Goal: Book appointment/travel/reservation

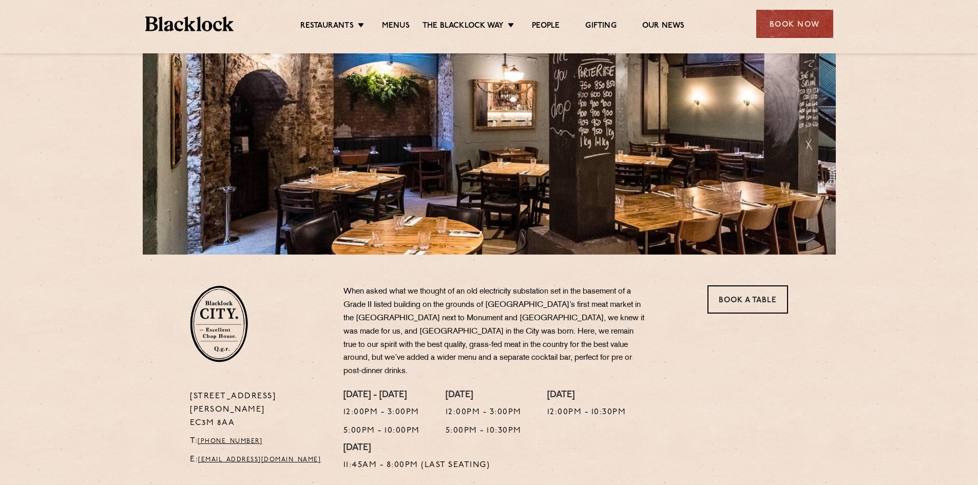
scroll to position [154, 0]
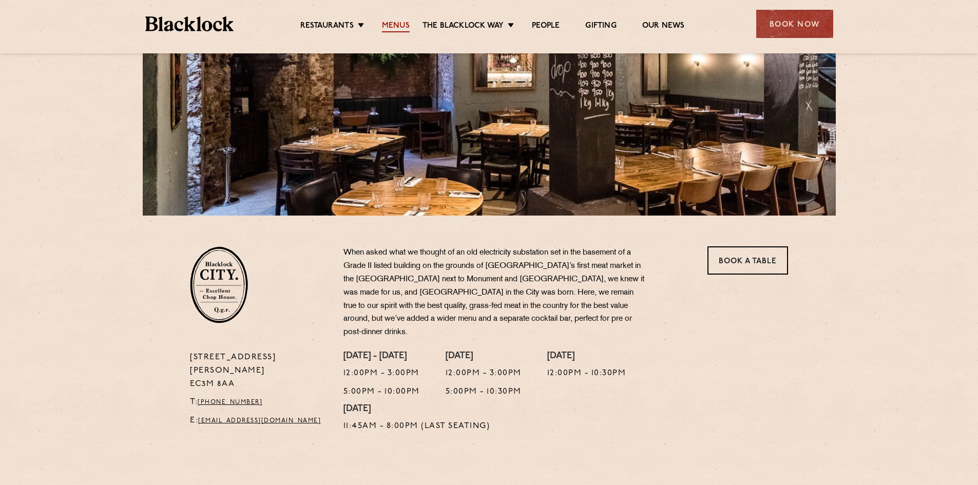
click at [397, 25] on link "Menus" at bounding box center [396, 26] width 28 height 11
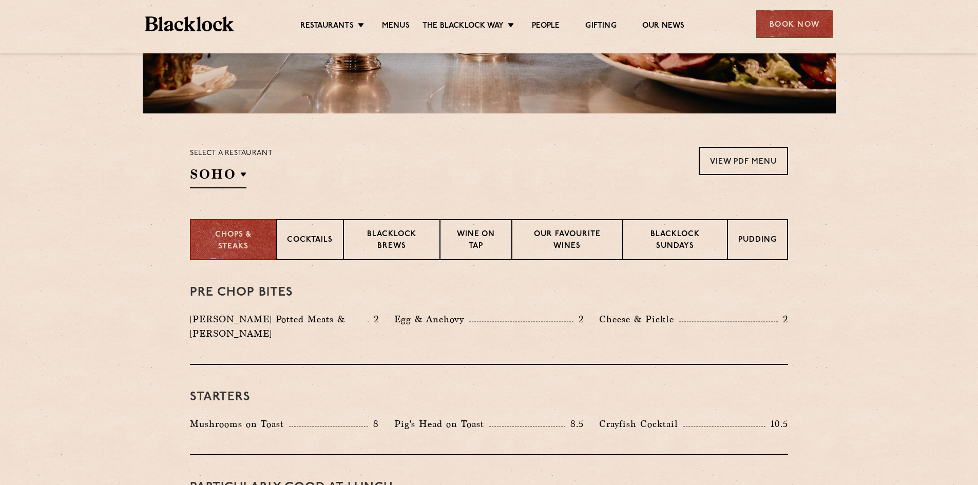
scroll to position [257, 0]
click at [690, 238] on p "Blacklock Sundays" at bounding box center [675, 240] width 83 height 24
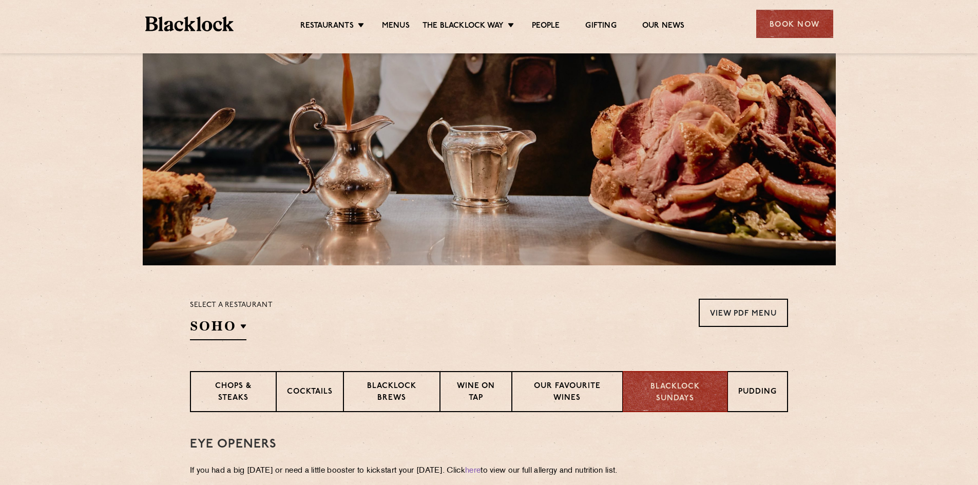
scroll to position [103, 0]
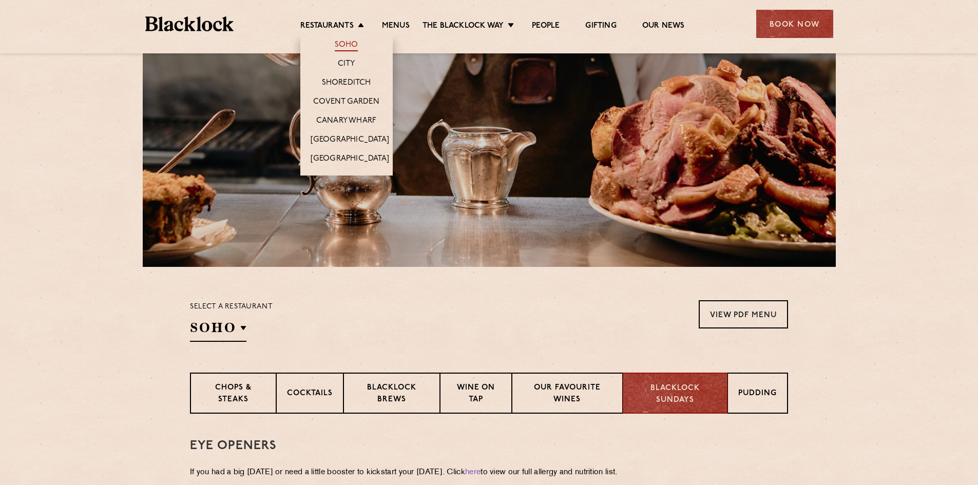
click at [337, 43] on link "Soho" at bounding box center [347, 45] width 24 height 11
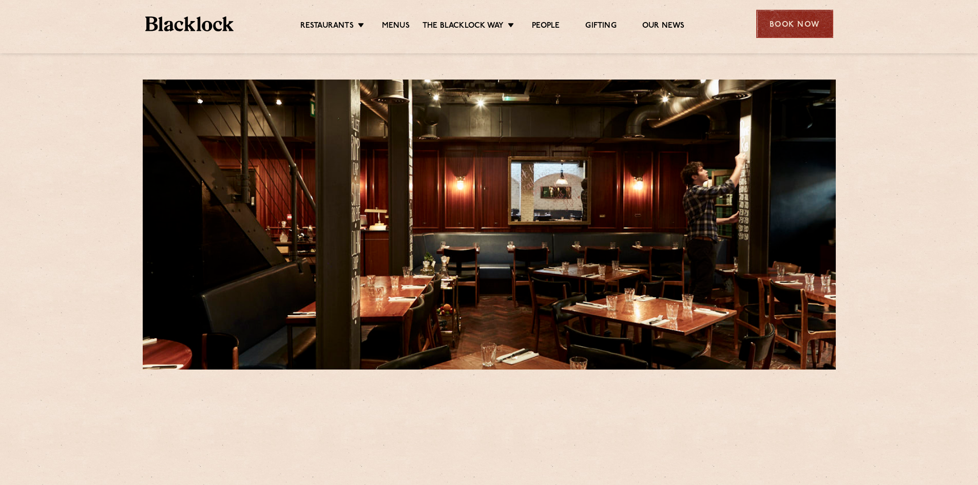
click at [814, 31] on div "Book Now" at bounding box center [794, 24] width 77 height 28
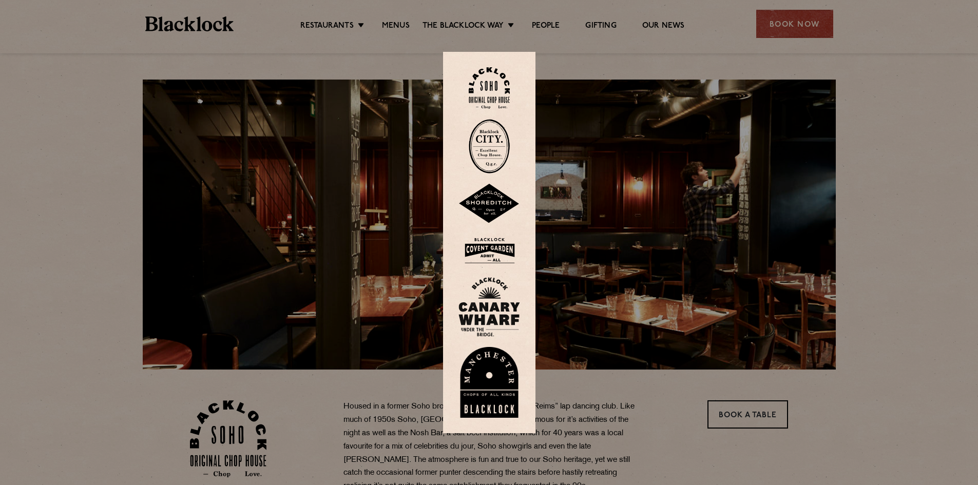
click at [506, 101] on img at bounding box center [489, 88] width 41 height 42
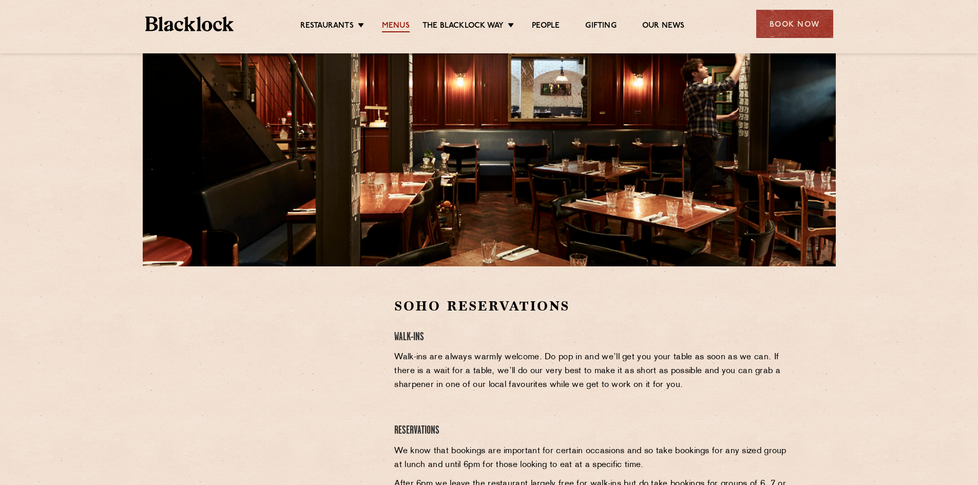
scroll to position [103, 0]
click at [392, 19] on ul "Restaurants [GEOGRAPHIC_DATA] [GEOGRAPHIC_DATA] [GEOGRAPHIC_DATA] [GEOGRAPHIC_D…" at bounding box center [492, 24] width 517 height 16
click at [391, 21] on link "Menus" at bounding box center [396, 26] width 28 height 11
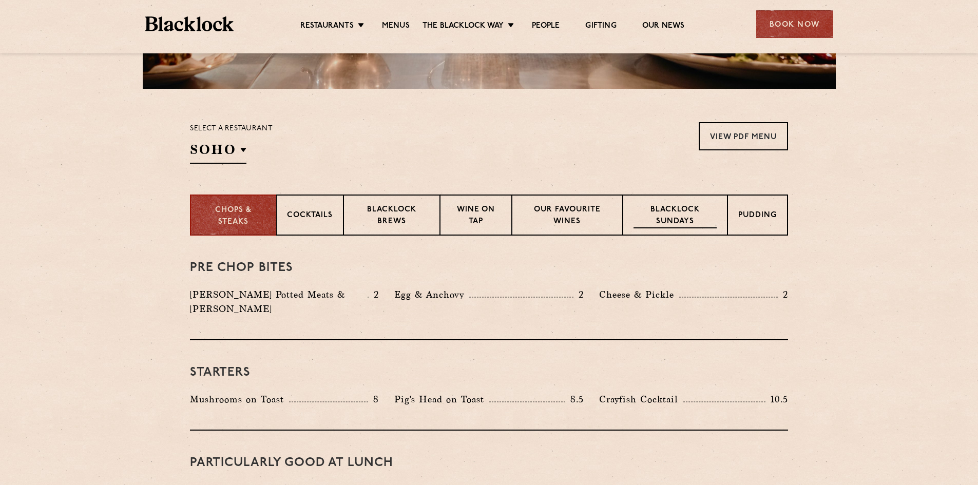
scroll to position [308, 0]
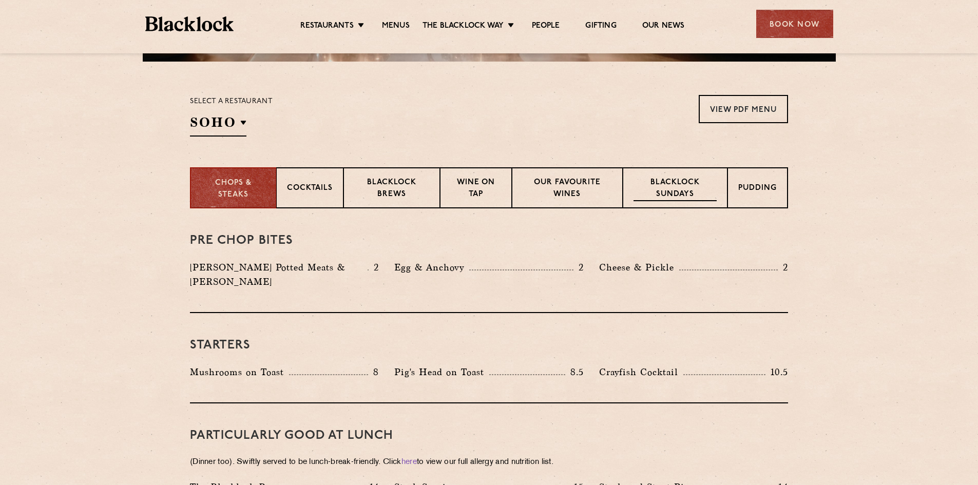
click at [690, 189] on p "Blacklock Sundays" at bounding box center [675, 189] width 83 height 24
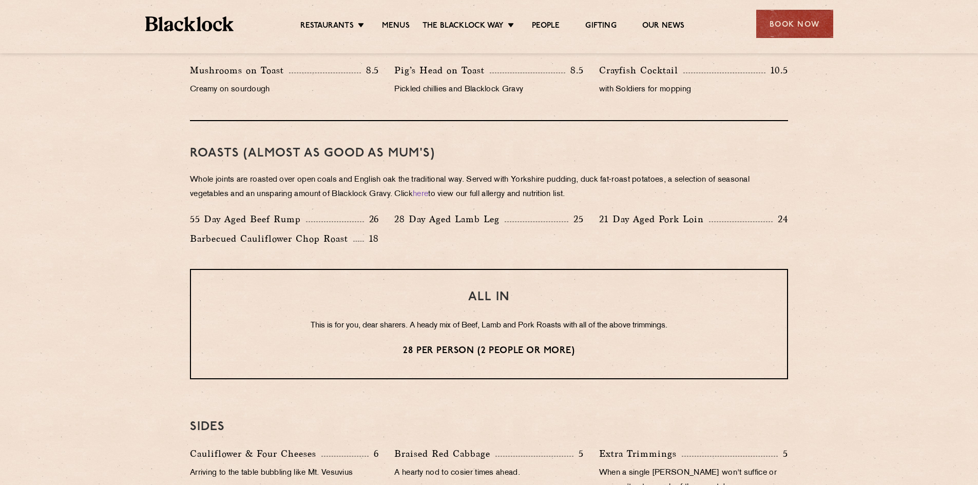
scroll to position [719, 0]
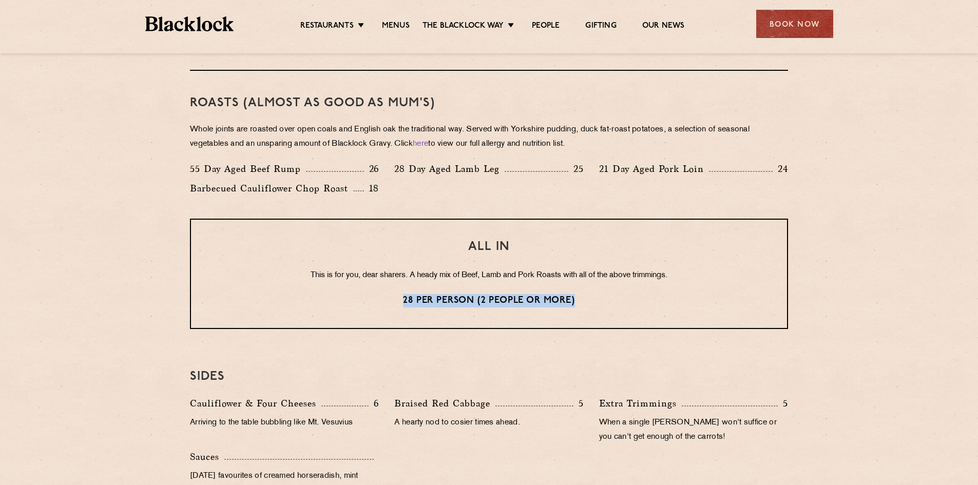
drag, startPoint x: 399, startPoint y: 299, endPoint x: 758, endPoint y: 329, distance: 359.6
click at [616, 307] on p "28 per person (2 people or more)" at bounding box center [489, 300] width 555 height 13
click at [919, 337] on section "Eye openers If you had a big Saturday or need a little booster to kickstart you…" at bounding box center [489, 215] width 978 height 835
click at [471, 281] on p "This is for you, dear sharers. A heady mix of Beef, Lamb and Pork Roasts with a…" at bounding box center [489, 275] width 555 height 13
click at [488, 279] on p "This is for you, dear sharers. A heady mix of Beef, Lamb and Pork Roasts with a…" at bounding box center [489, 275] width 555 height 13
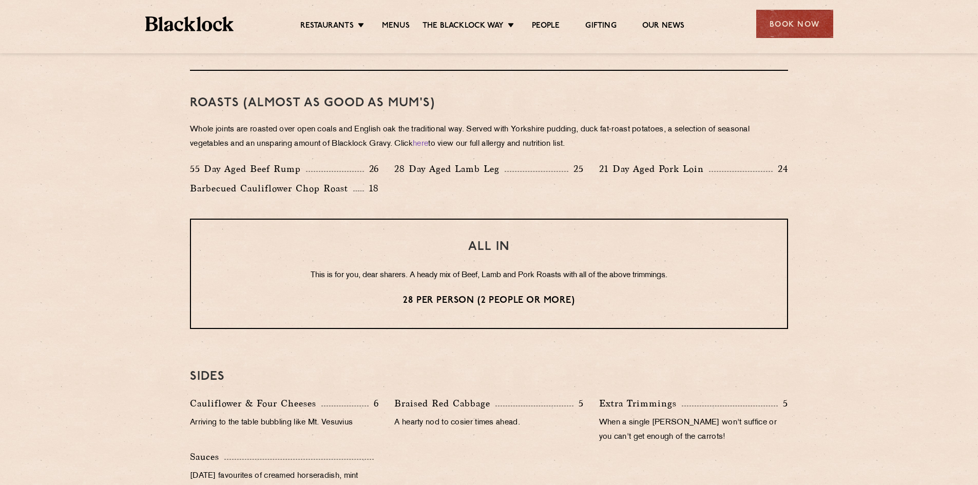
click at [548, 279] on p "This is for you, dear sharers. A heady mix of Beef, Lamb and Pork Roasts with a…" at bounding box center [489, 275] width 555 height 13
click at [335, 166] on div "55 Day Aged Beef Rump 26" at bounding box center [284, 169] width 189 height 14
drag, startPoint x: 248, startPoint y: 166, endPoint x: 572, endPoint y: 199, distance: 325.7
click at [572, 199] on div "55 Day Aged Beef Rump 26 28 Day Aged Lamb Leg 25 21 Day Aged Pork Loin 24 Barbe…" at bounding box center [489, 181] width 614 height 39
click at [594, 200] on div "55 Day Aged Beef Rump 26 28 Day Aged Lamb Leg 25 21 Day Aged Pork Loin 24 Barbe…" at bounding box center [489, 181] width 614 height 39
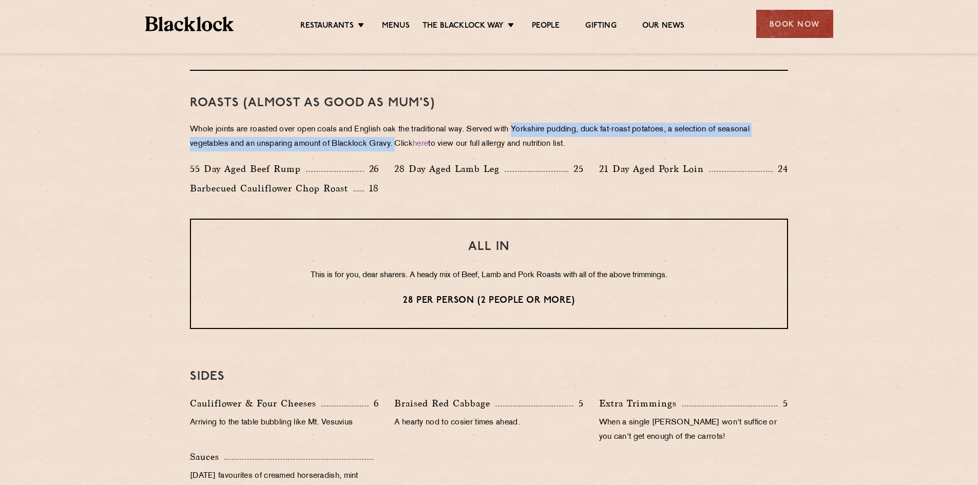
drag, startPoint x: 520, startPoint y: 131, endPoint x: 402, endPoint y: 141, distance: 117.9
click at [402, 141] on p "Whole joints are roasted over open coals and English oak the traditional way. S…" at bounding box center [489, 137] width 598 height 29
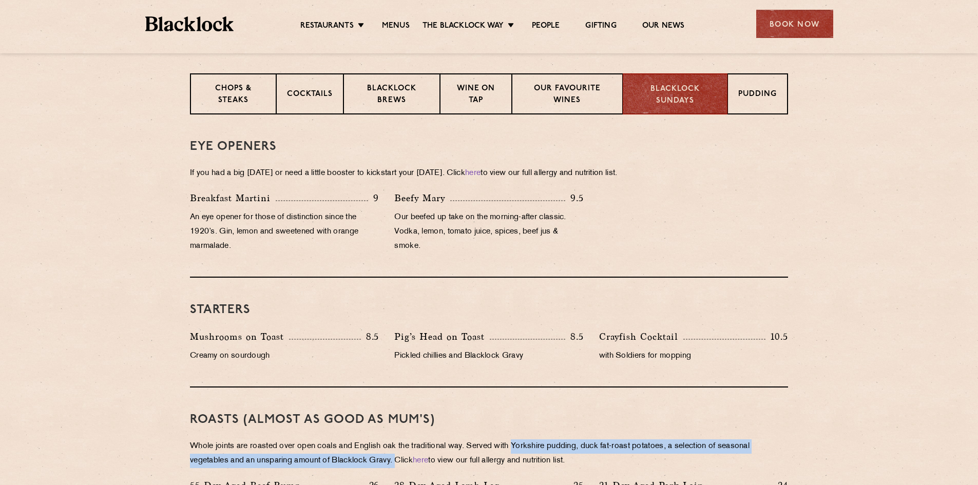
scroll to position [411, 0]
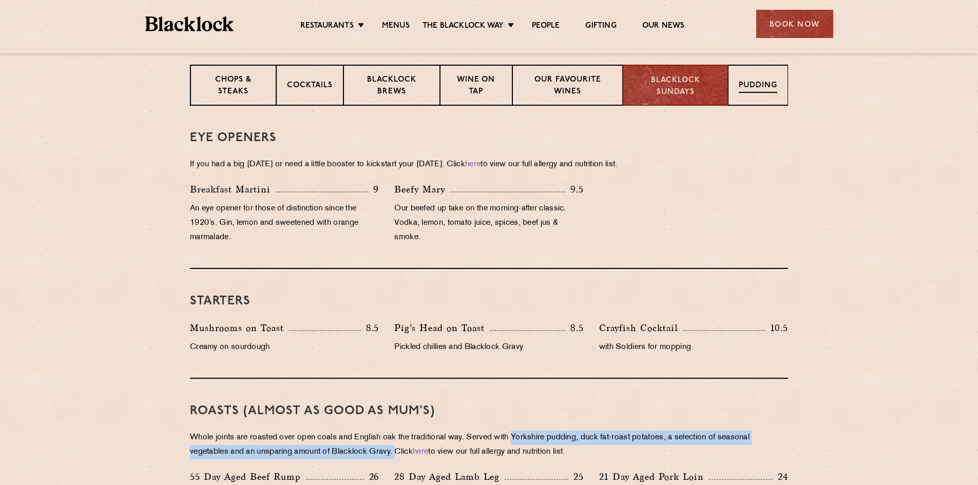
click at [742, 94] on div "Pudding" at bounding box center [758, 85] width 60 height 41
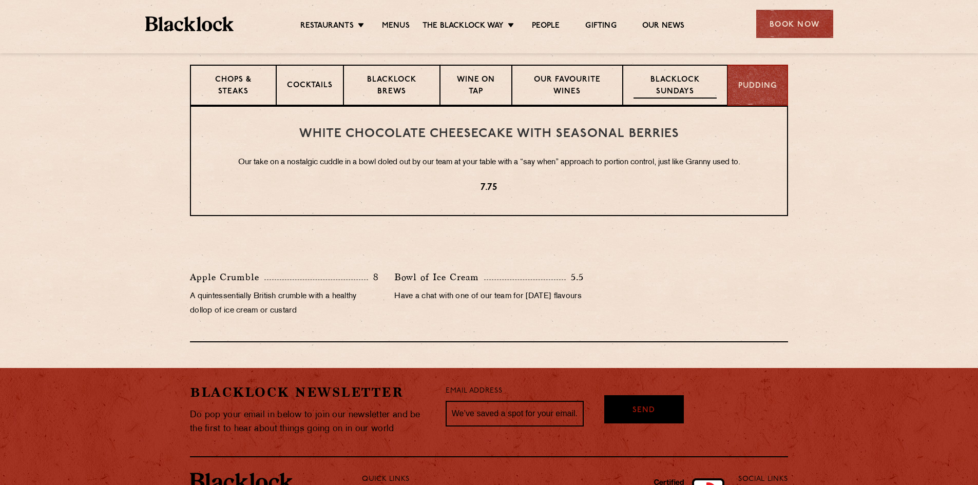
click at [681, 97] on p "Blacklock Sundays" at bounding box center [675, 86] width 83 height 24
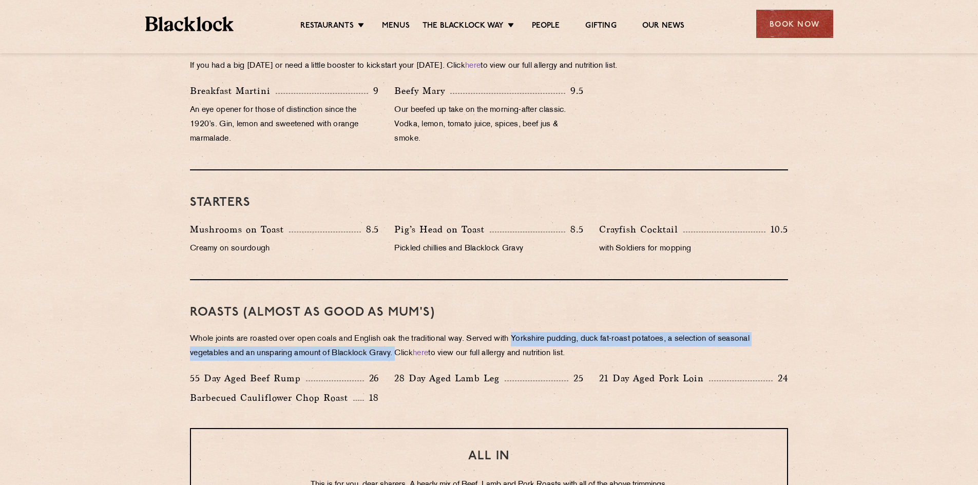
scroll to position [513, 0]
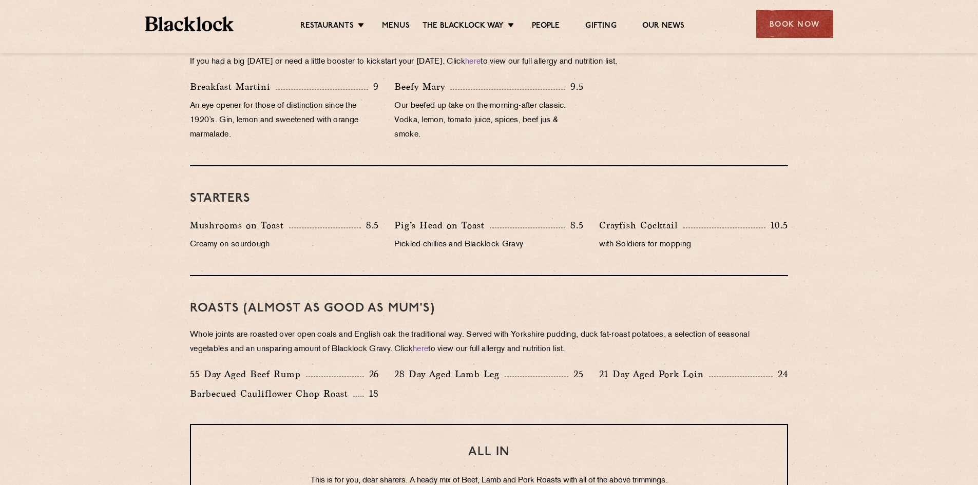
click at [254, 316] on div "Roasts (Almost as good as Mum's) Whole joints are roasted over open coals and E…" at bounding box center [489, 350] width 598 height 148
